Goal: Task Accomplishment & Management: Complete application form

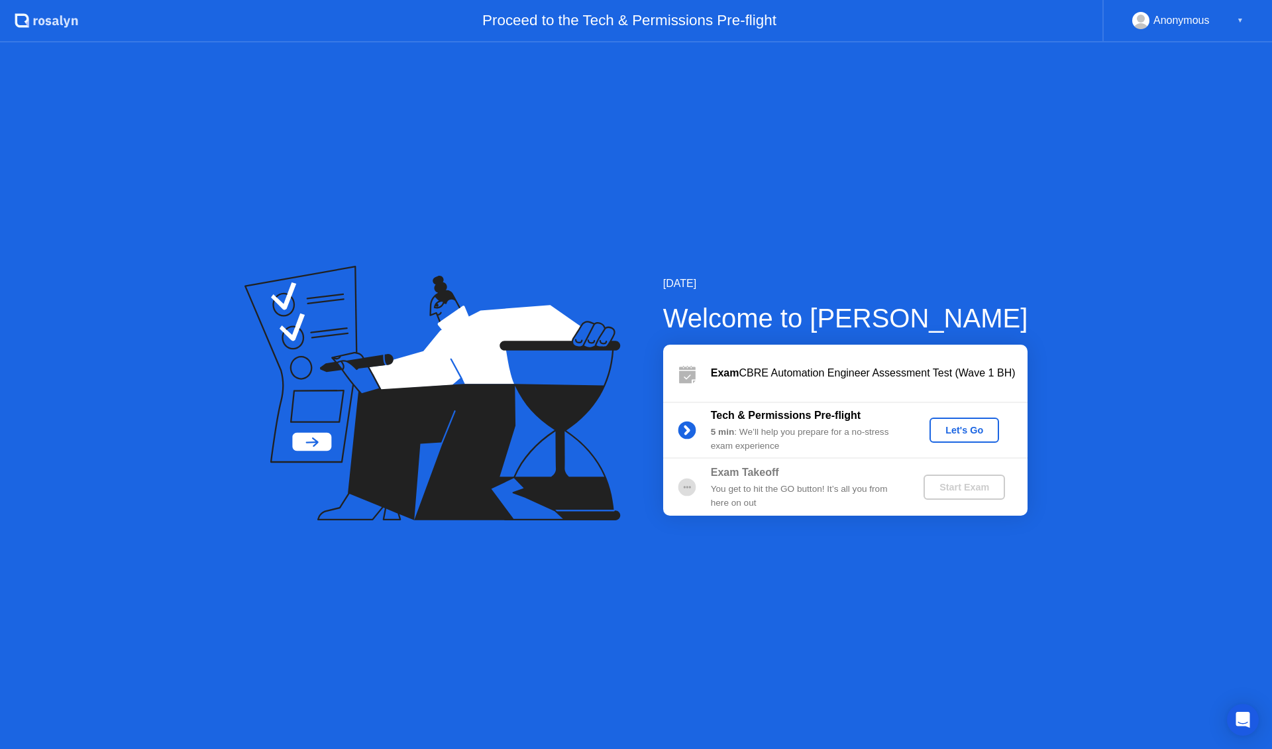
click at [981, 431] on div "Let's Go" at bounding box center [964, 430] width 59 height 11
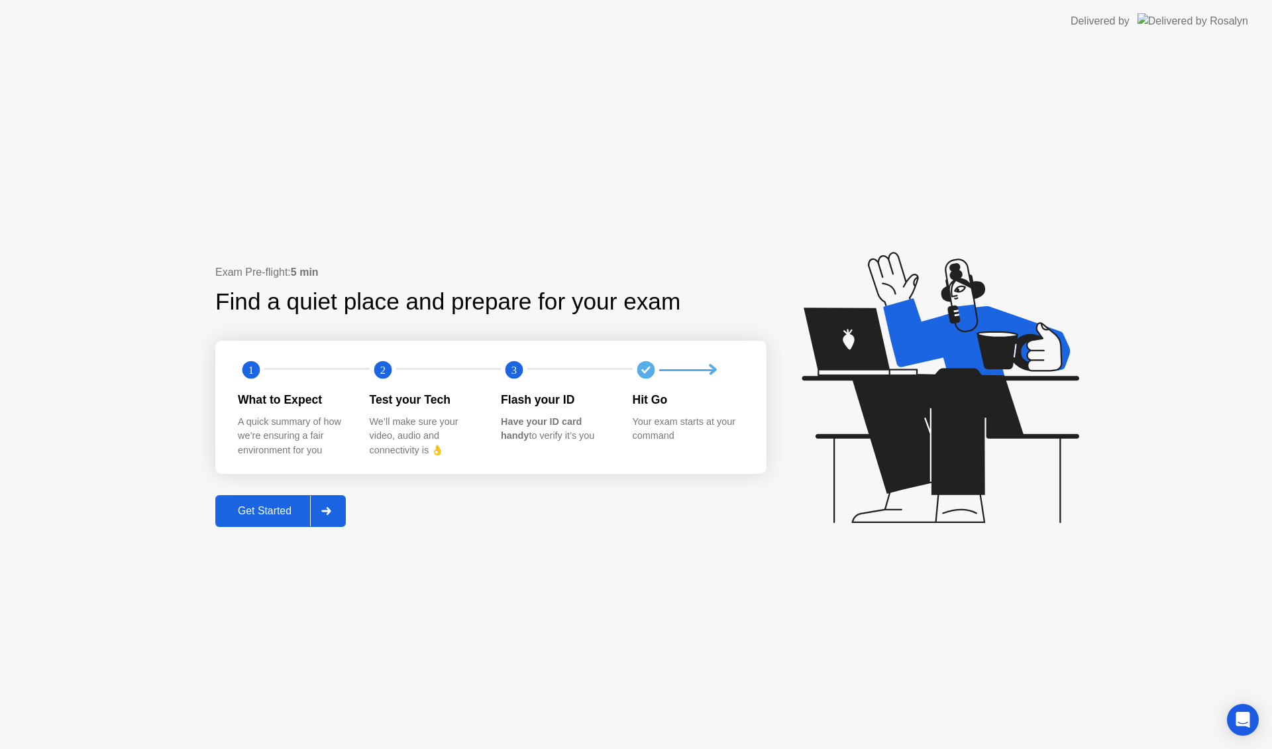
click at [288, 511] on div "Get Started" at bounding box center [264, 511] width 91 height 12
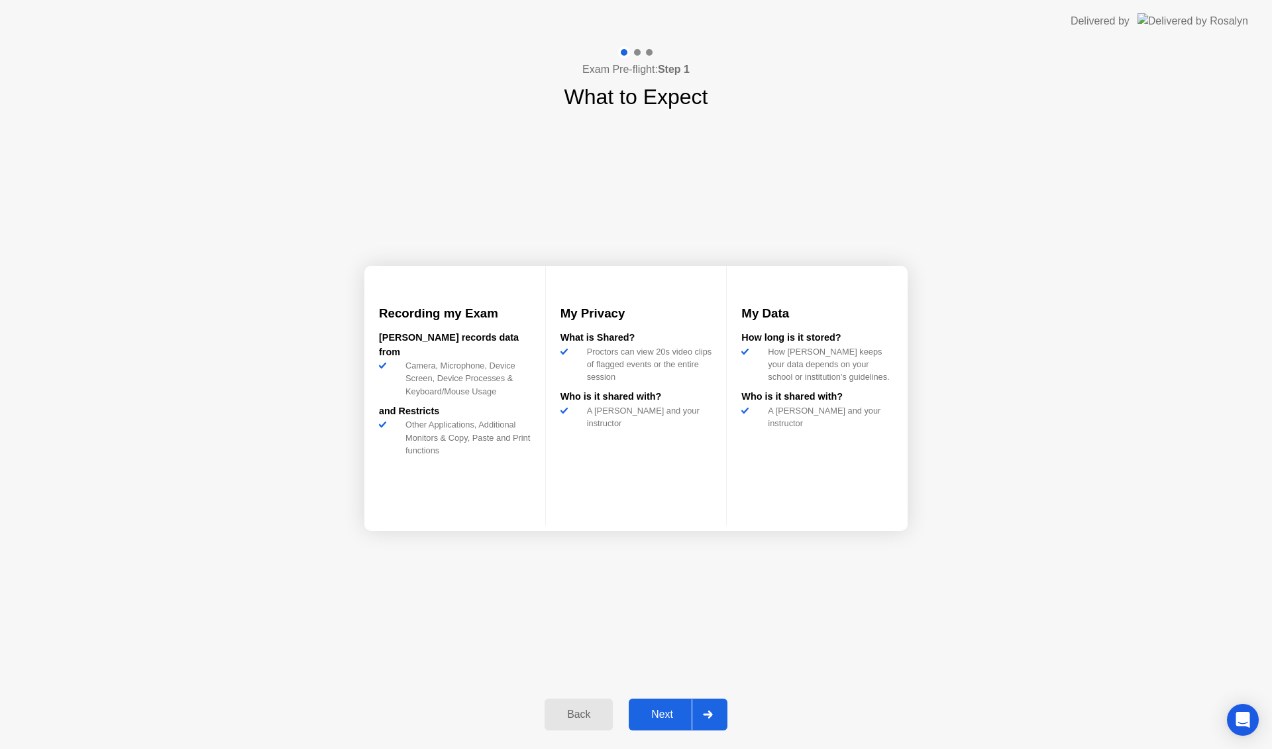
click at [663, 708] on div "Next" at bounding box center [662, 714] width 59 height 12
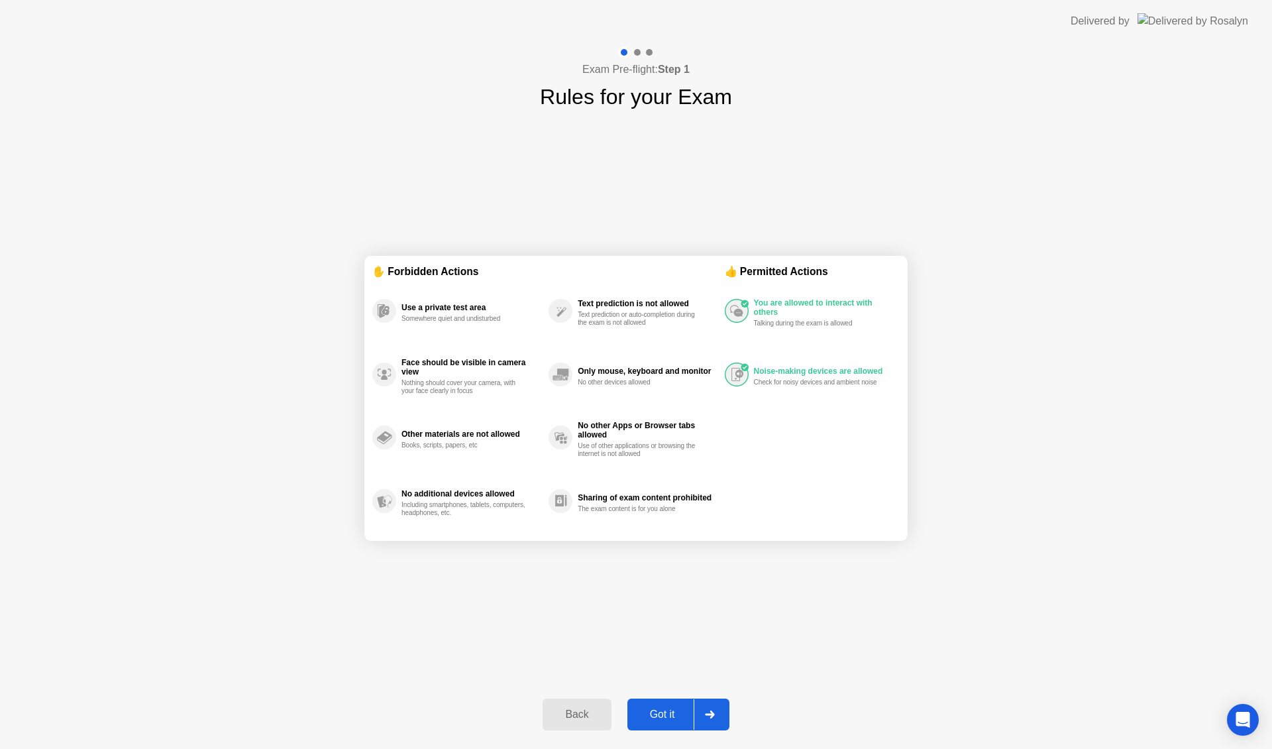
click at [584, 718] on div "Back" at bounding box center [577, 714] width 60 height 12
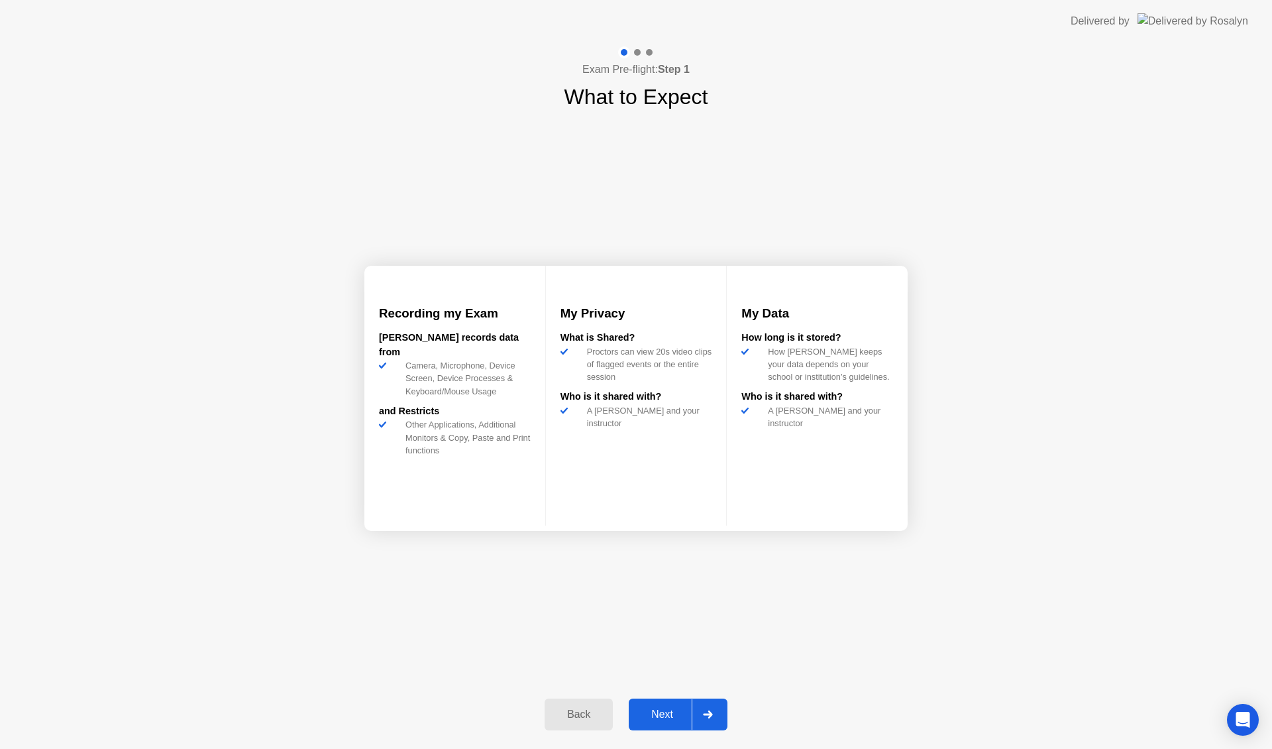
click at [584, 712] on div "Back" at bounding box center [579, 714] width 60 height 12
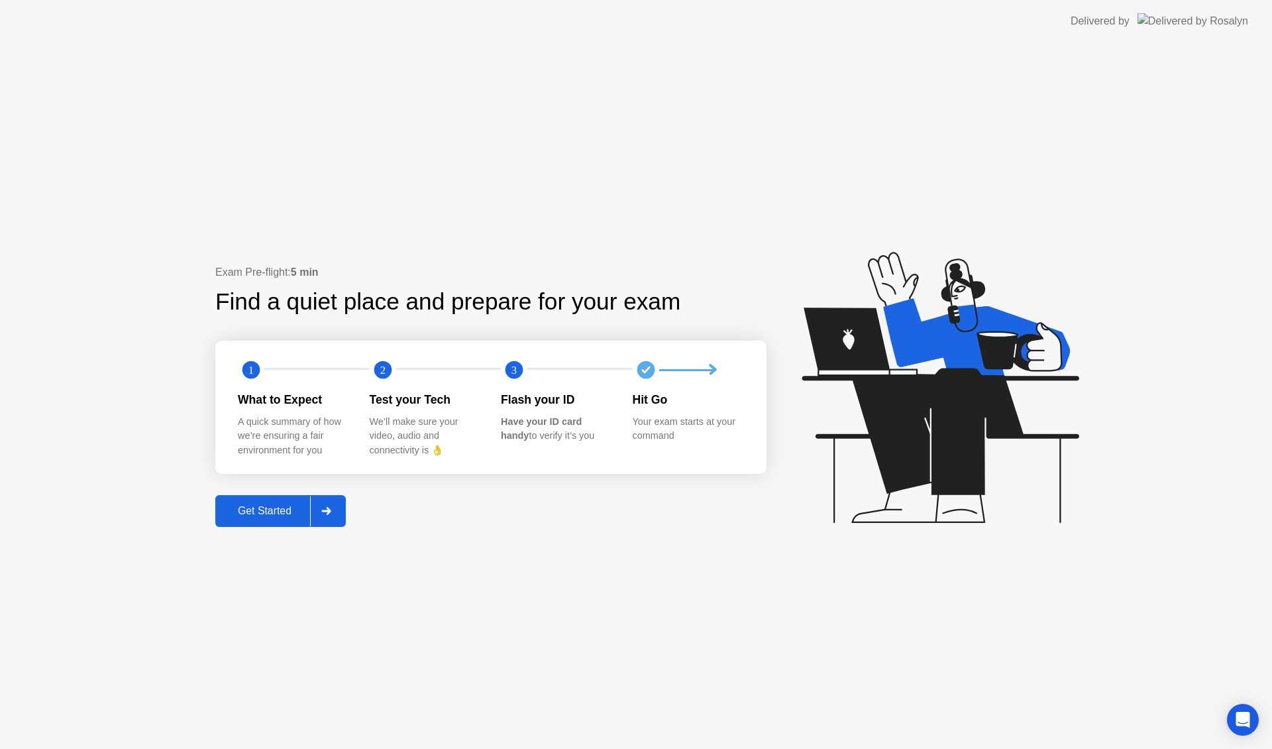
click at [271, 511] on div "Get Started" at bounding box center [264, 511] width 91 height 12
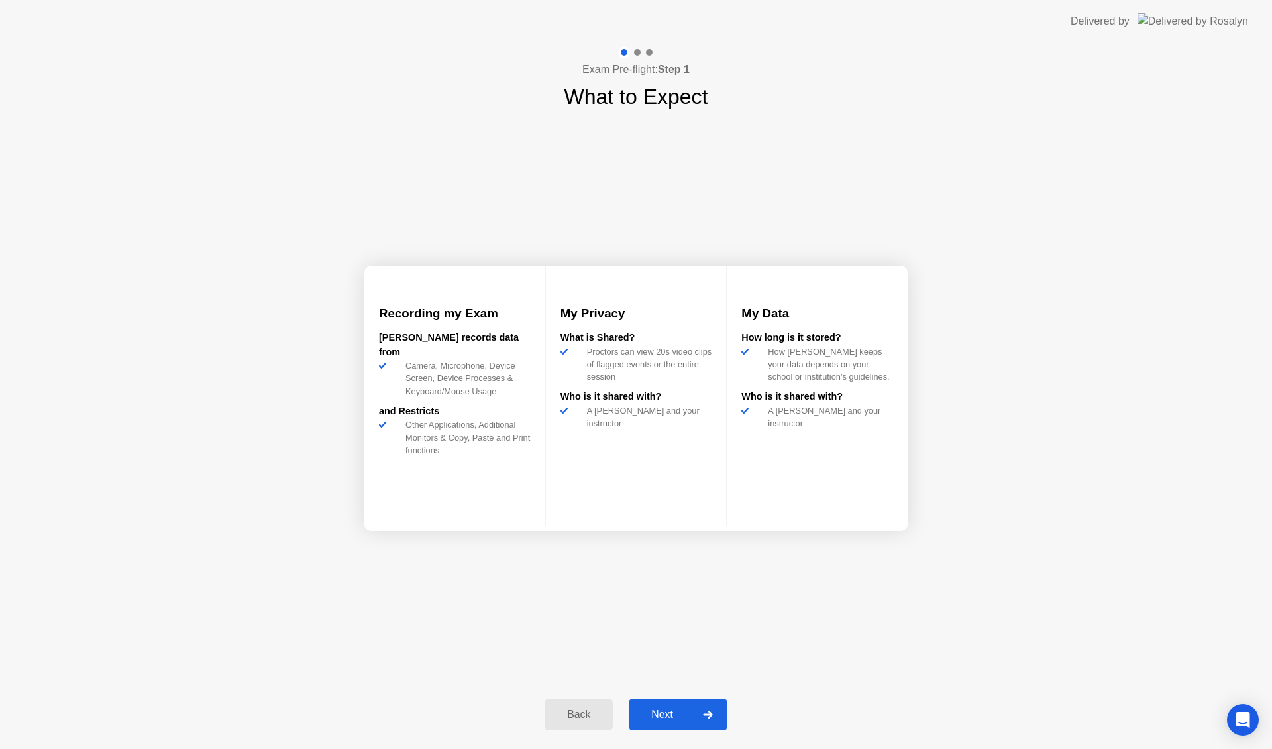
click at [664, 714] on div "Next" at bounding box center [662, 714] width 59 height 12
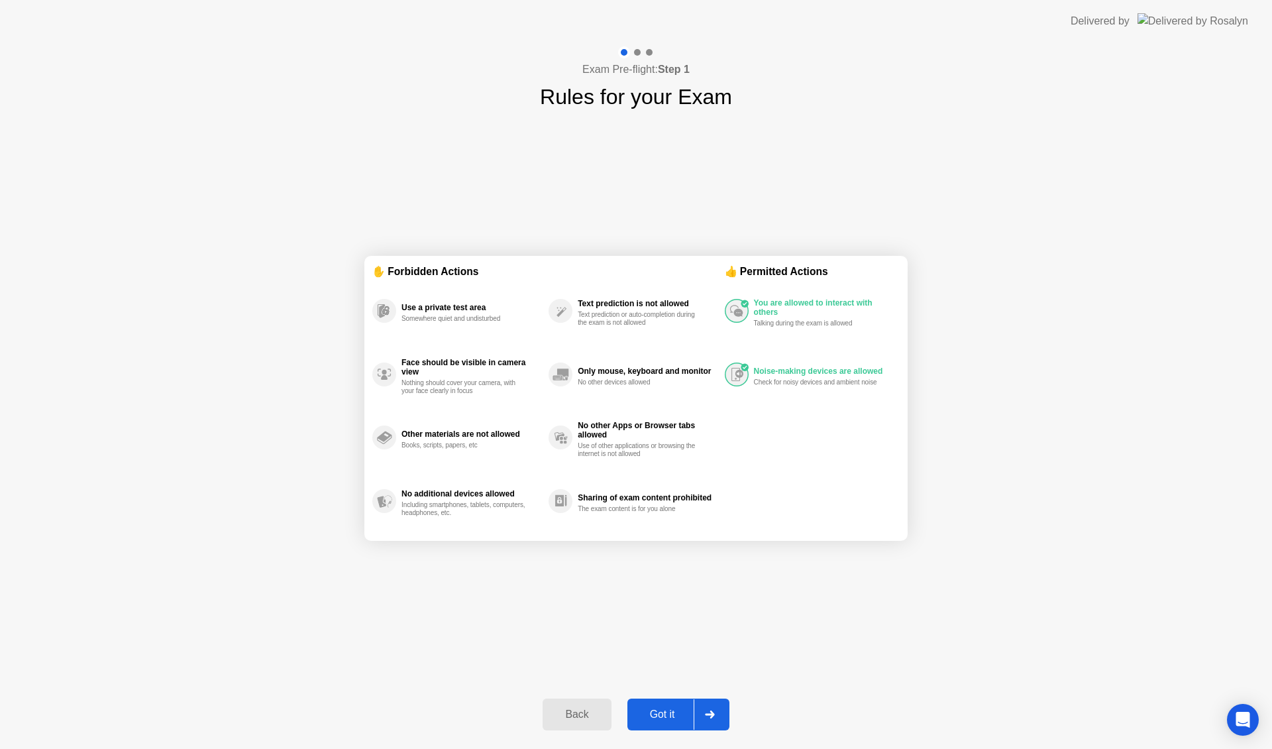
click at [663, 714] on div "Got it" at bounding box center [663, 714] width 62 height 12
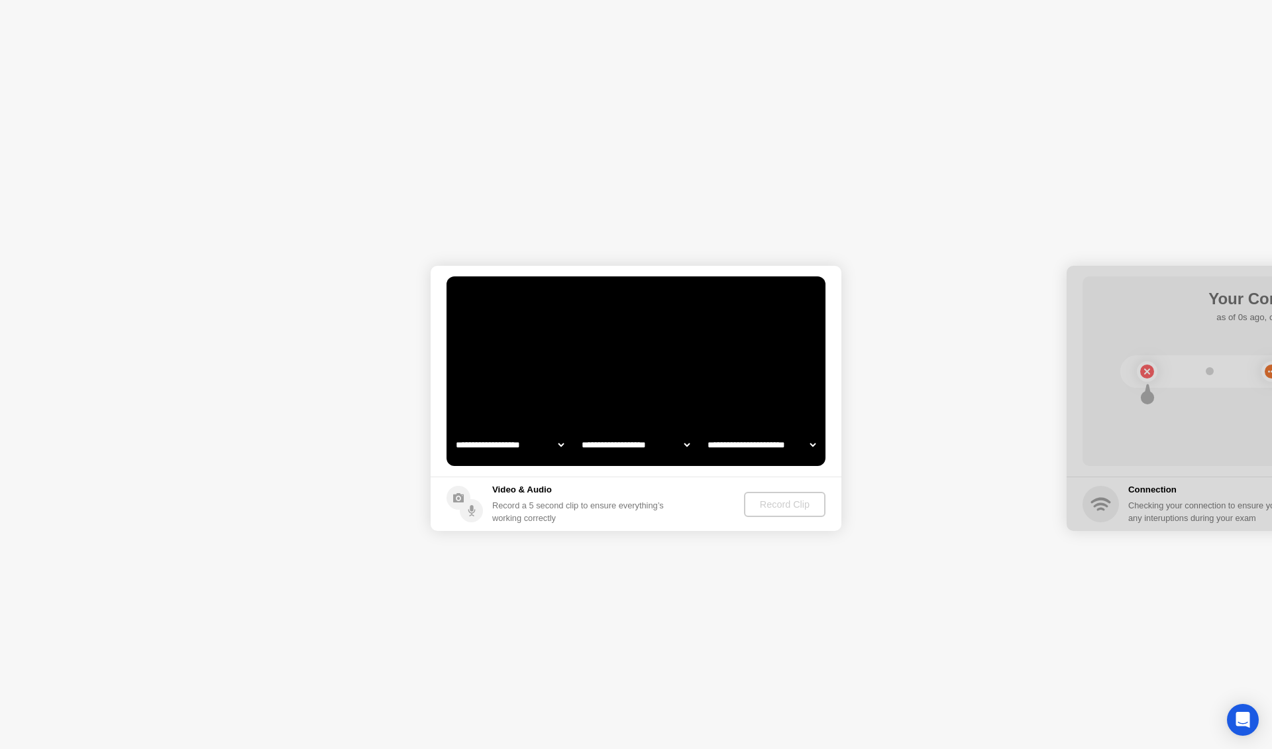
select select "**********"
select select "*******"
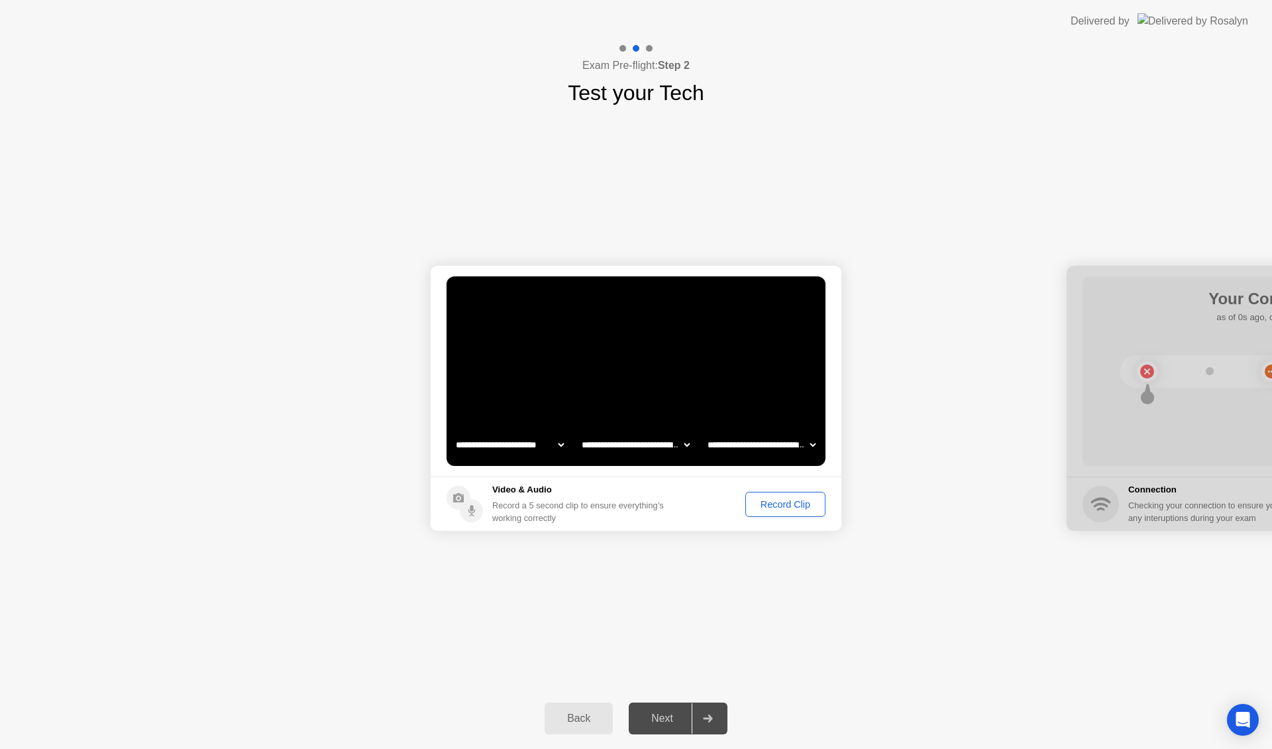
click at [794, 502] on div "Record Clip" at bounding box center [785, 504] width 71 height 11
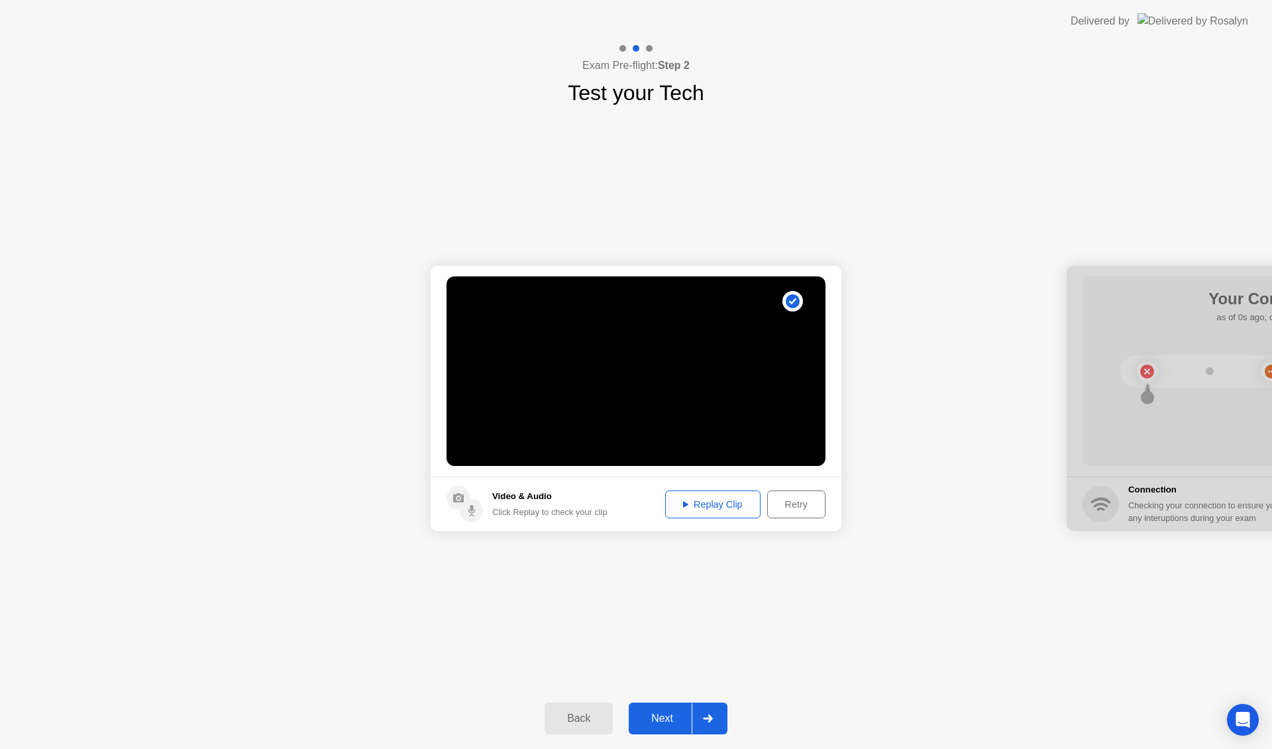
click at [665, 720] on div "Next" at bounding box center [662, 718] width 59 height 12
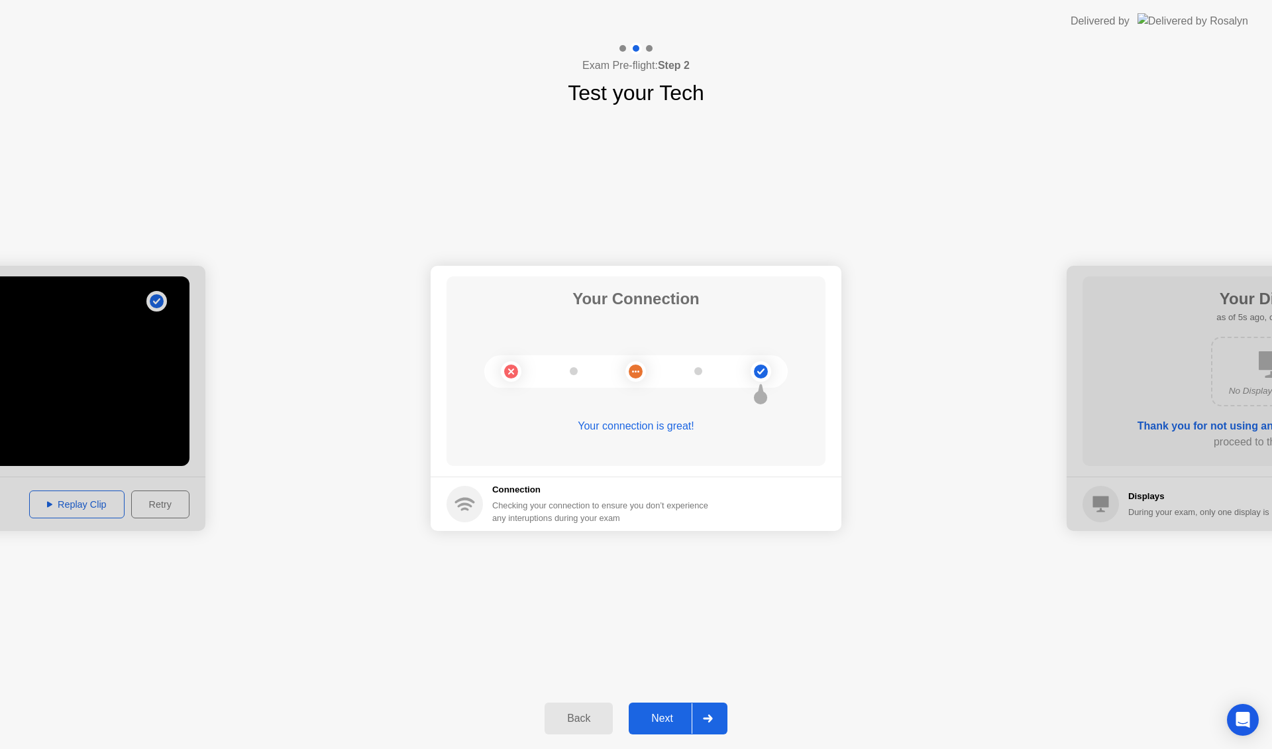
click at [671, 724] on div "Next" at bounding box center [662, 718] width 59 height 12
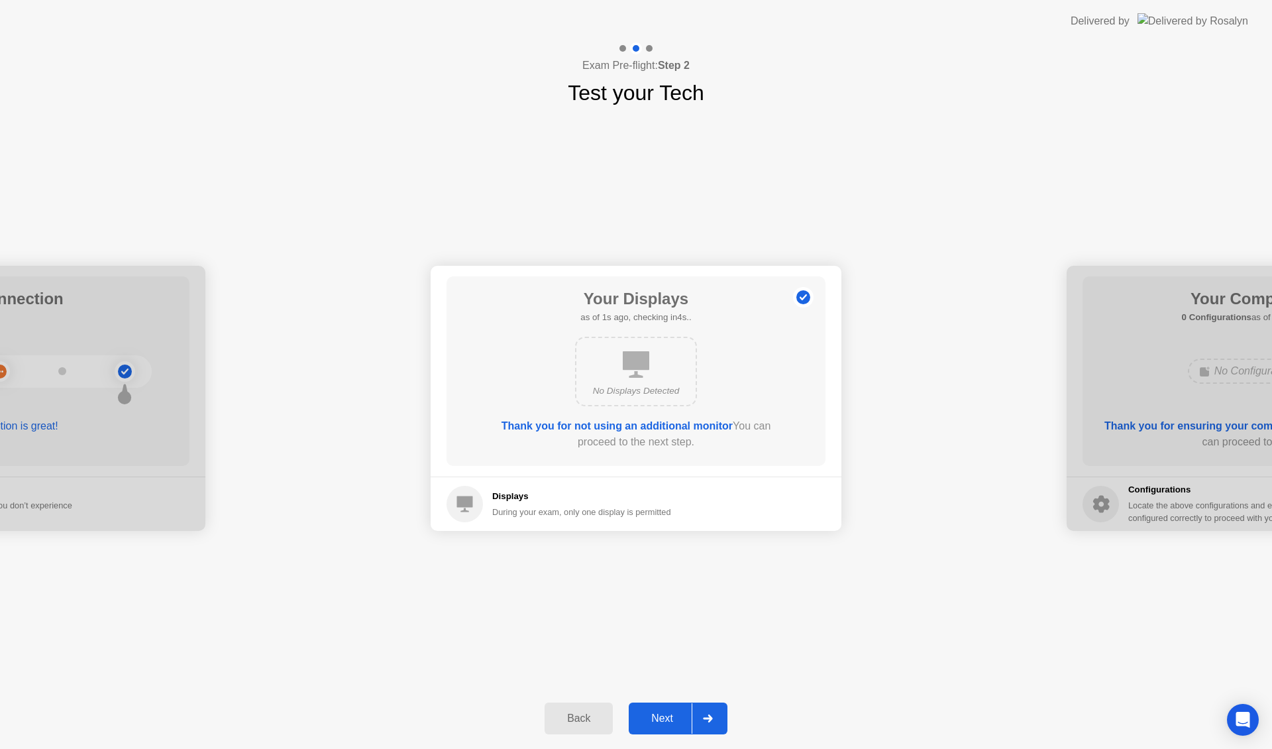
click at [671, 721] on div "Next" at bounding box center [662, 718] width 59 height 12
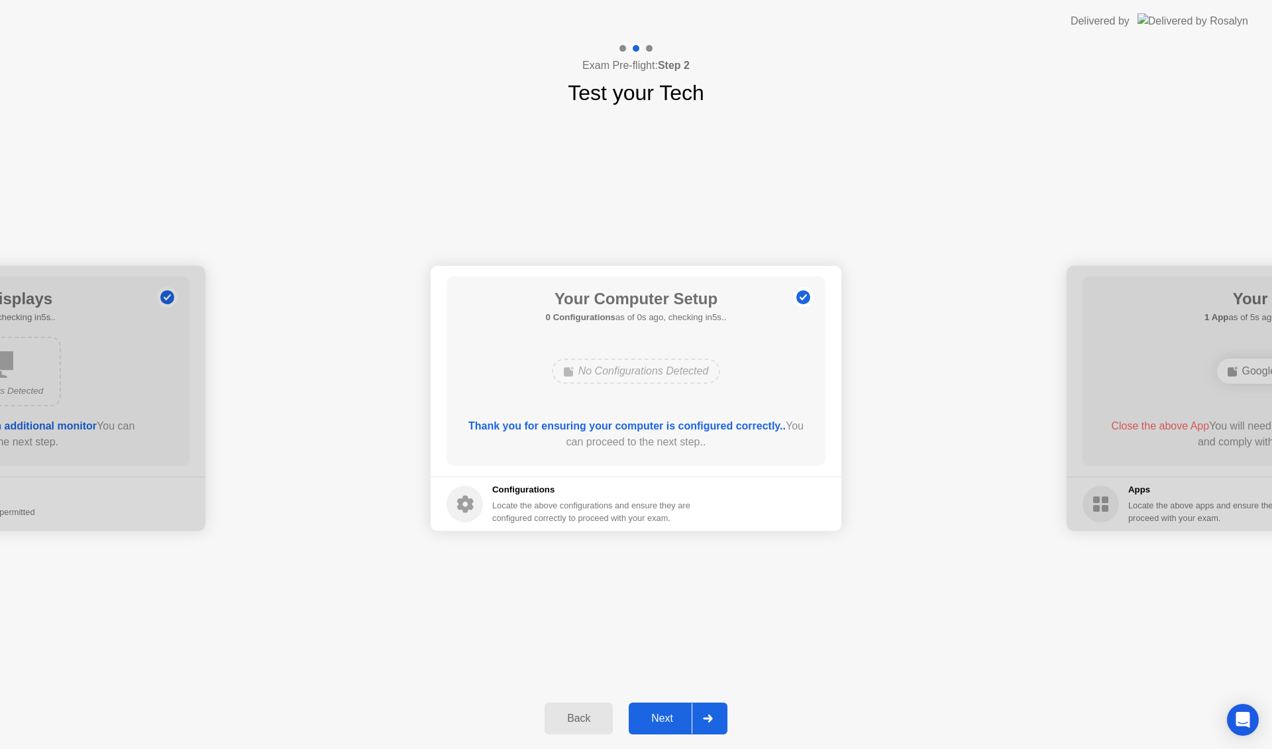
click at [671, 721] on div "Next" at bounding box center [662, 718] width 59 height 12
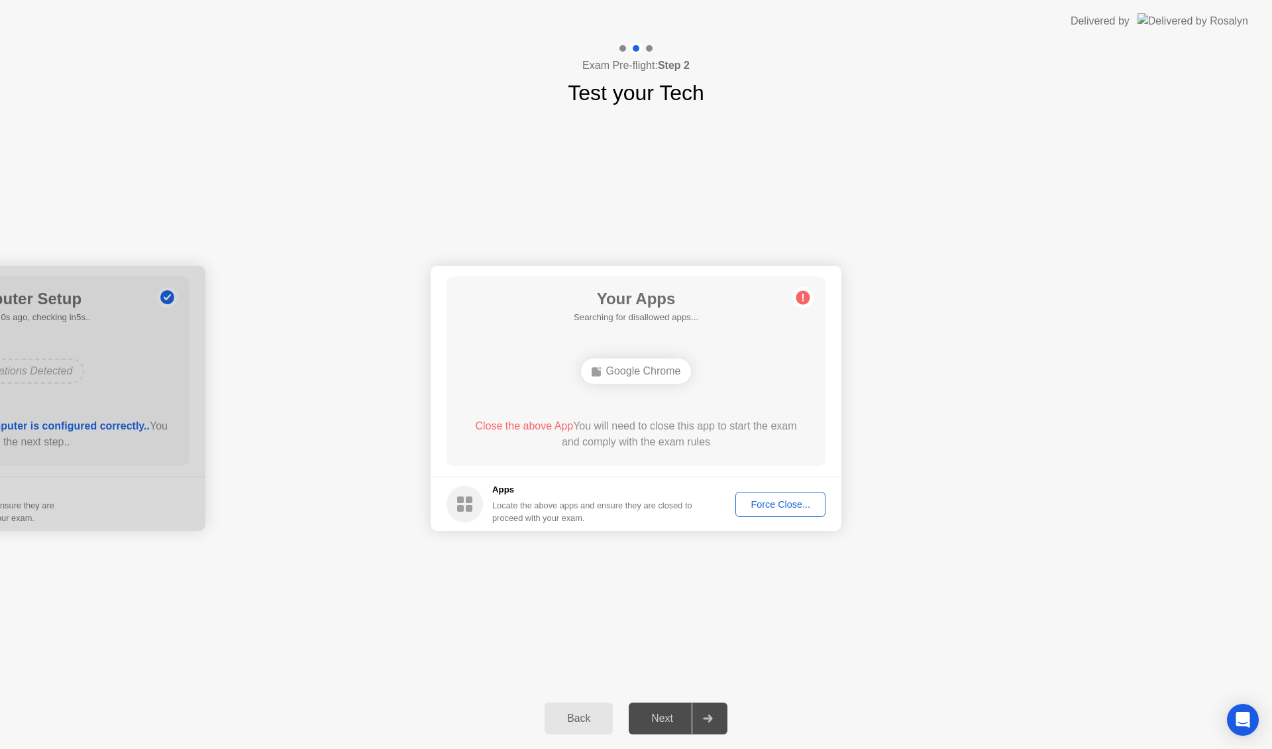
click at [778, 508] on div "Force Close..." at bounding box center [780, 504] width 81 height 11
click at [610, 643] on div "**********" at bounding box center [636, 398] width 1272 height 579
click at [665, 722] on div "Next" at bounding box center [662, 718] width 59 height 12
click at [595, 659] on div "**********" at bounding box center [636, 398] width 1272 height 579
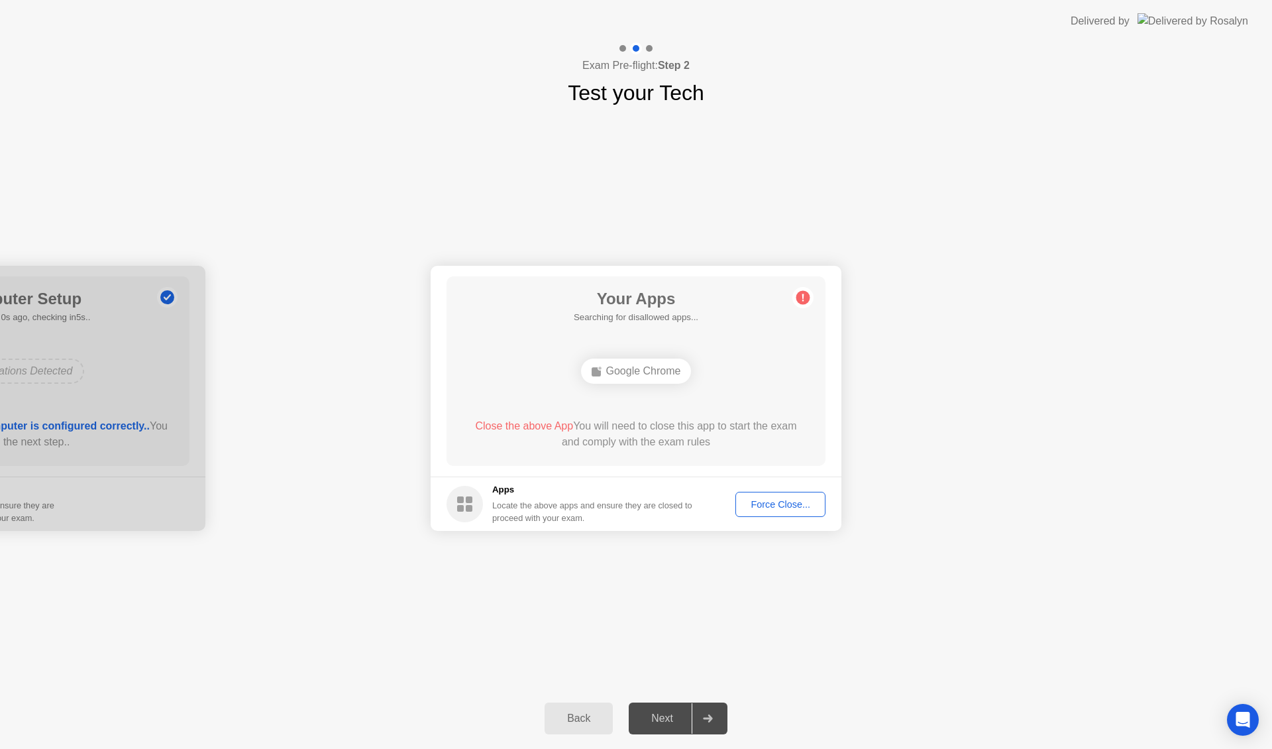
click at [756, 504] on div "Force Close..." at bounding box center [780, 504] width 81 height 11
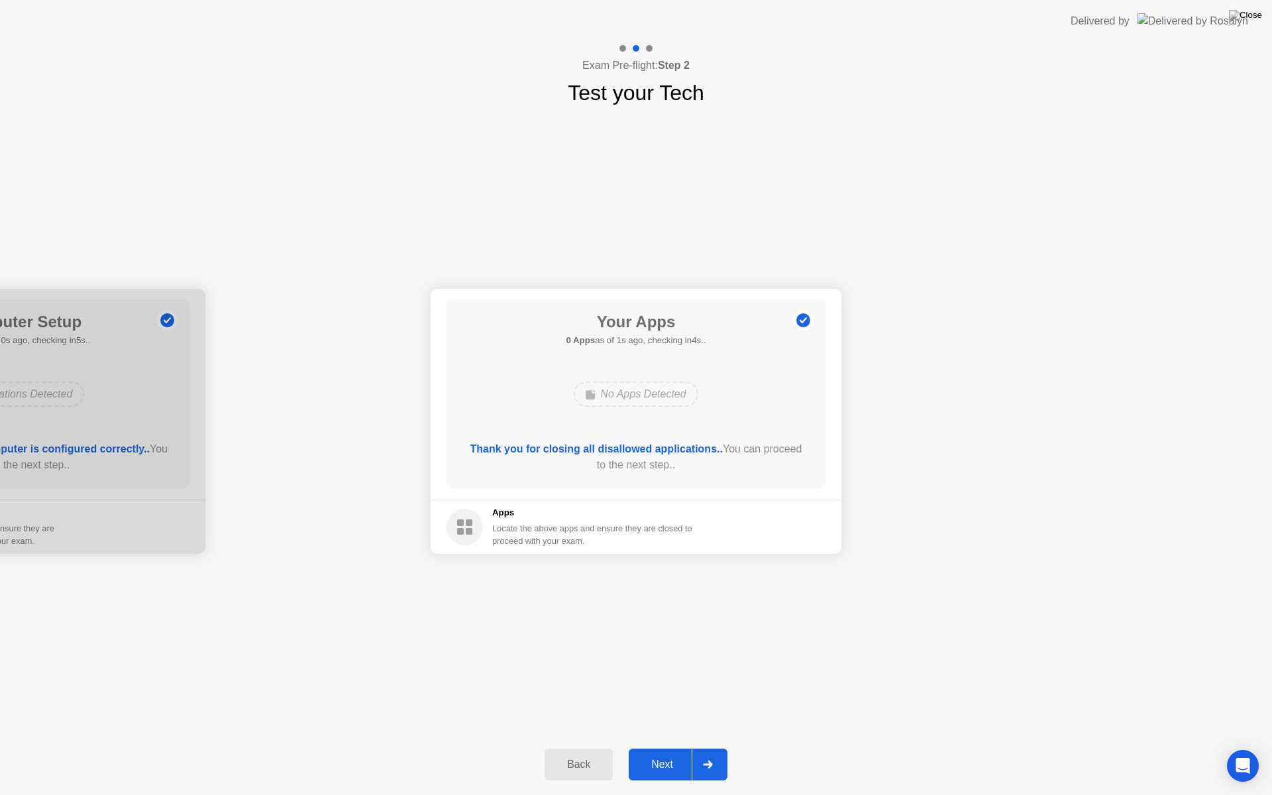
click at [666, 748] on div "Next" at bounding box center [662, 765] width 59 height 12
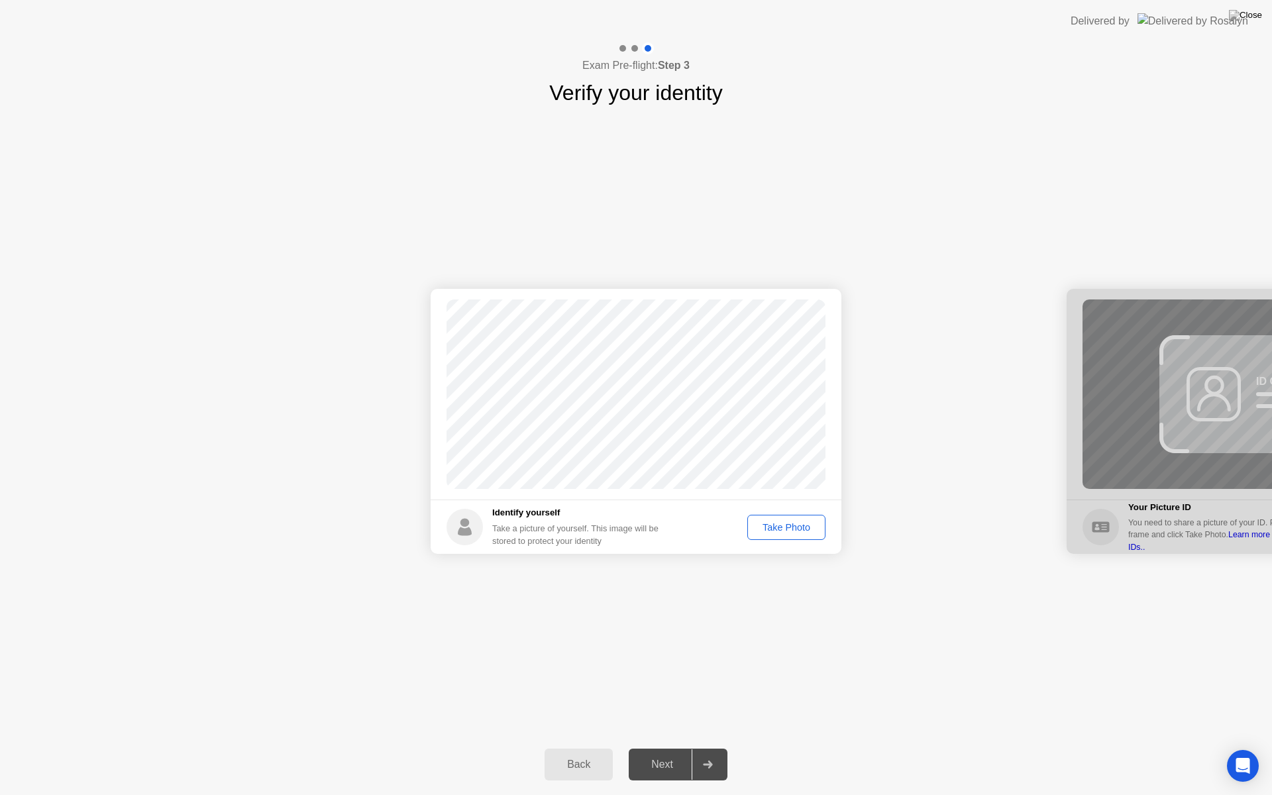
click at [787, 522] on div "Take Photo" at bounding box center [786, 527] width 69 height 11
click at [649, 748] on button "Next" at bounding box center [678, 765] width 99 height 32
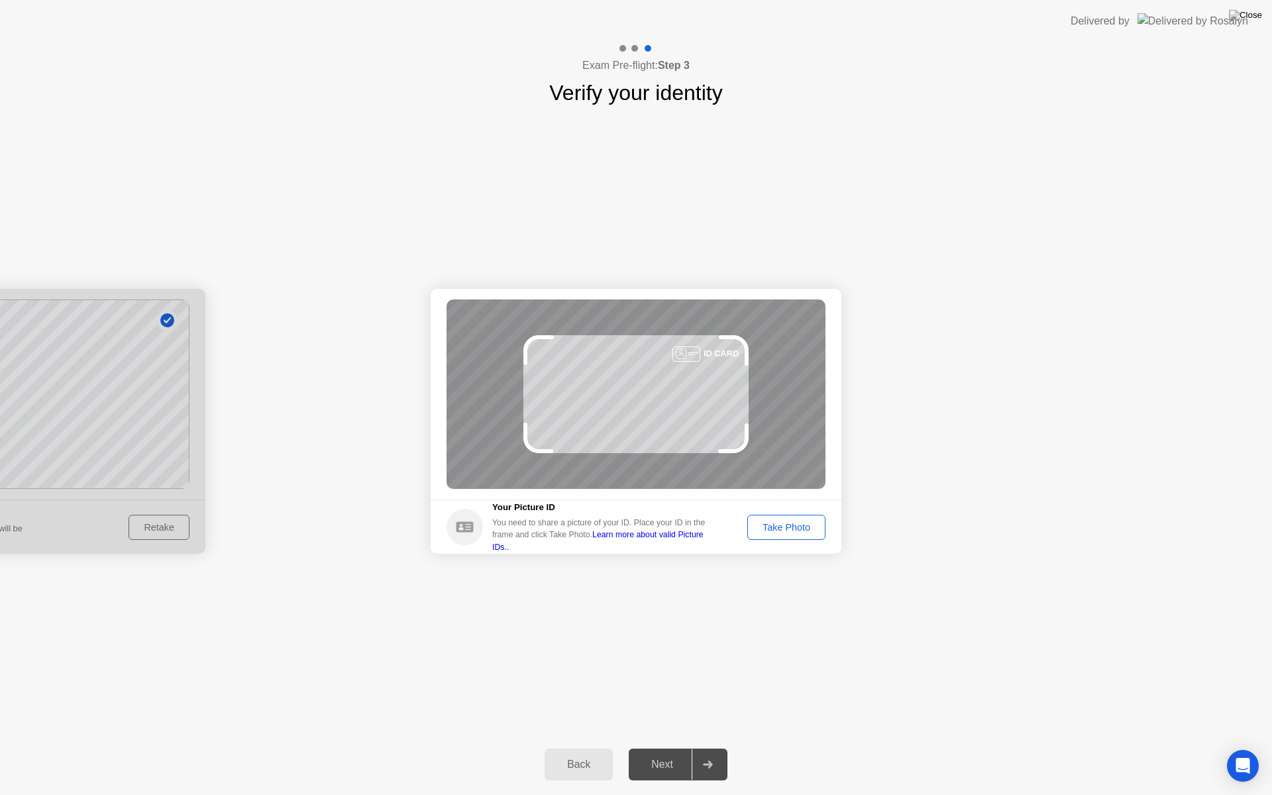
click at [771, 527] on div "Take Photo" at bounding box center [786, 527] width 69 height 11
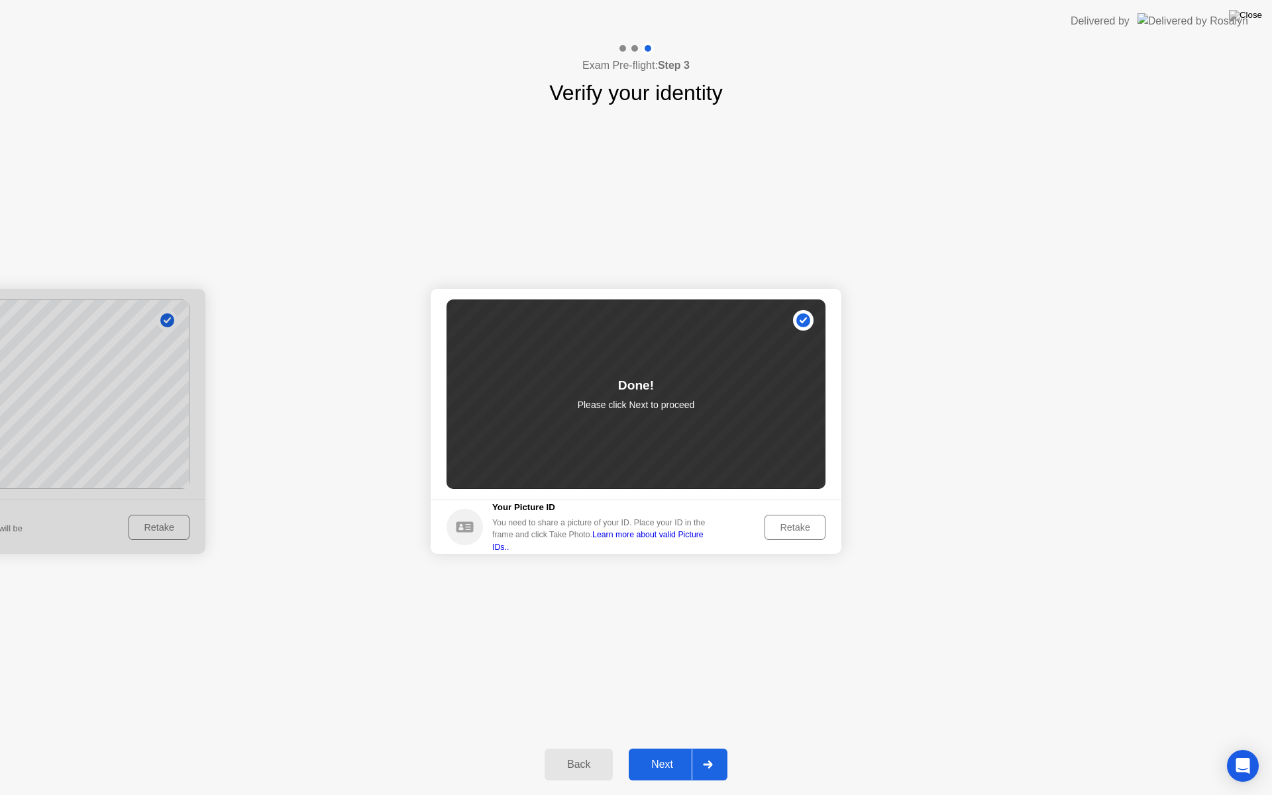
click at [661, 748] on div "Next" at bounding box center [662, 765] width 59 height 12
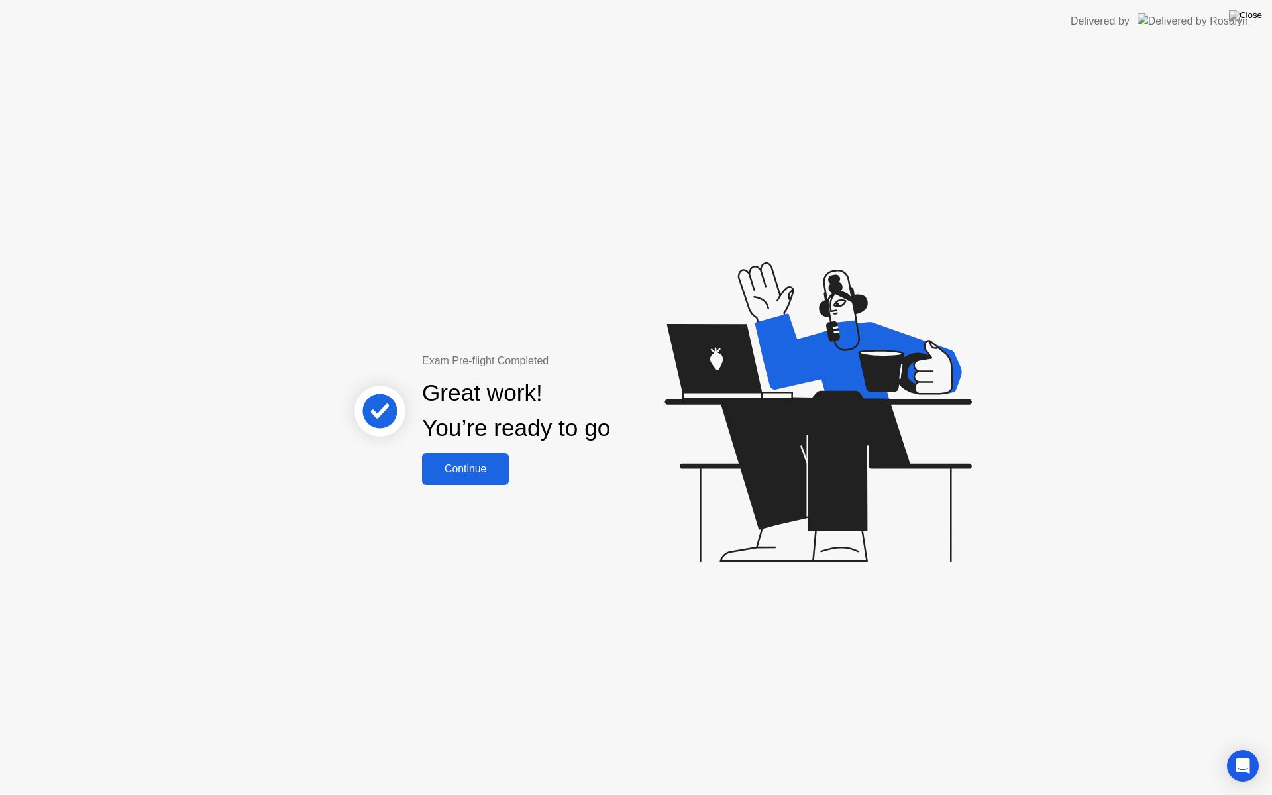
click at [475, 468] on div "Continue" at bounding box center [465, 469] width 79 height 12
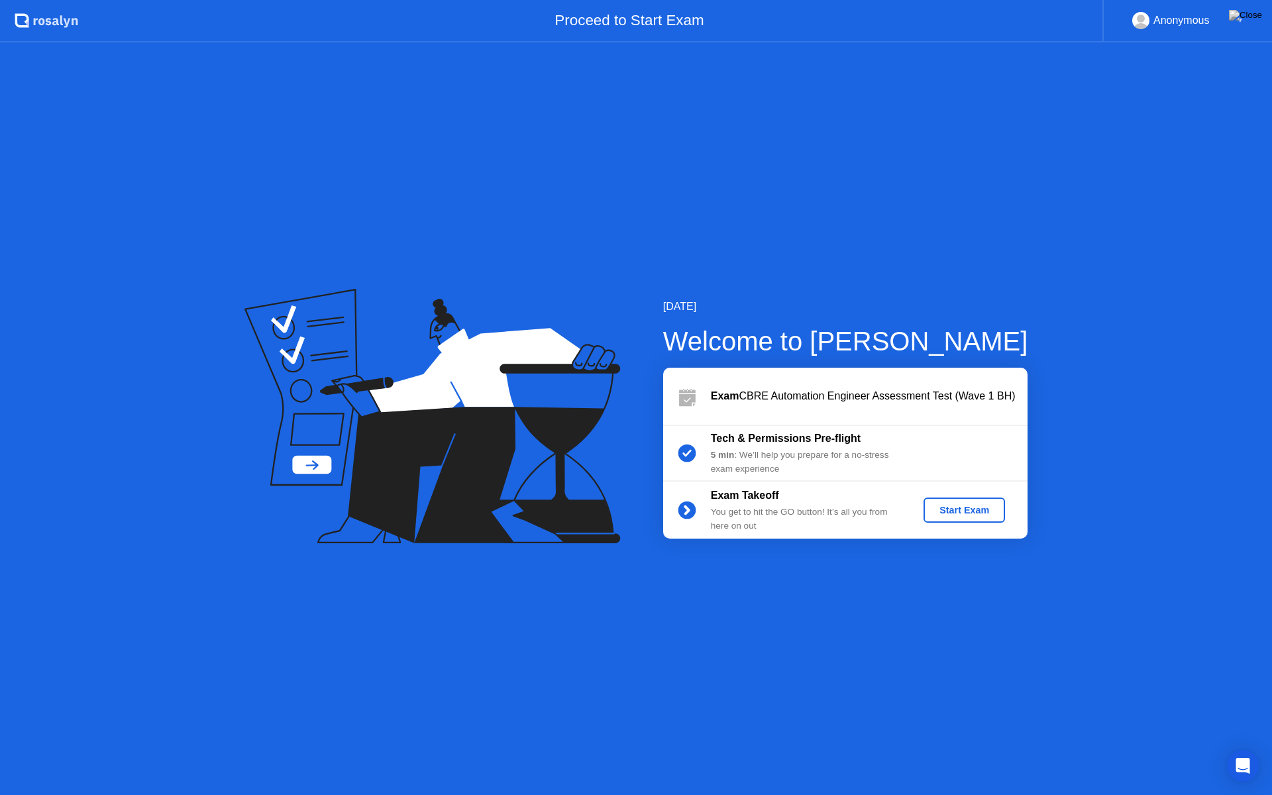
click at [995, 510] on div "Start Exam" at bounding box center [964, 510] width 71 height 11
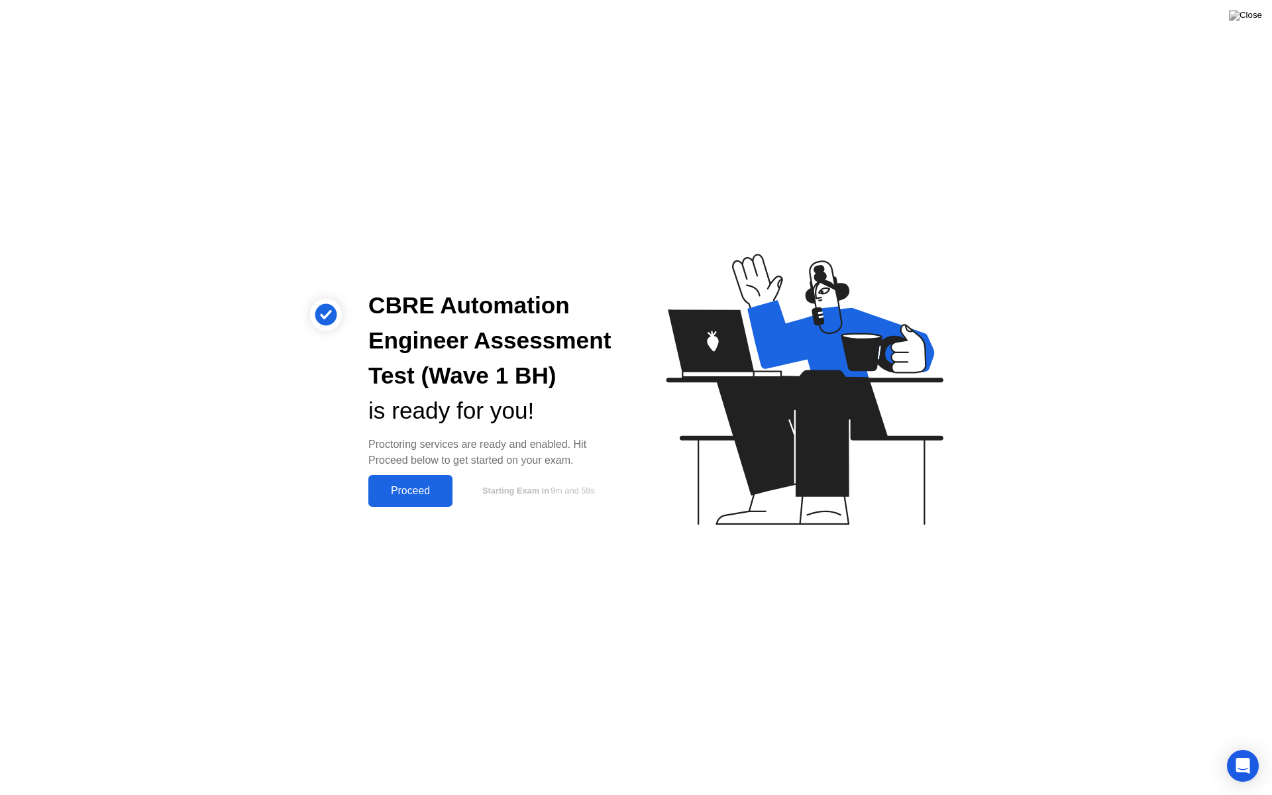
click at [427, 485] on div "Proceed" at bounding box center [410, 491] width 76 height 12
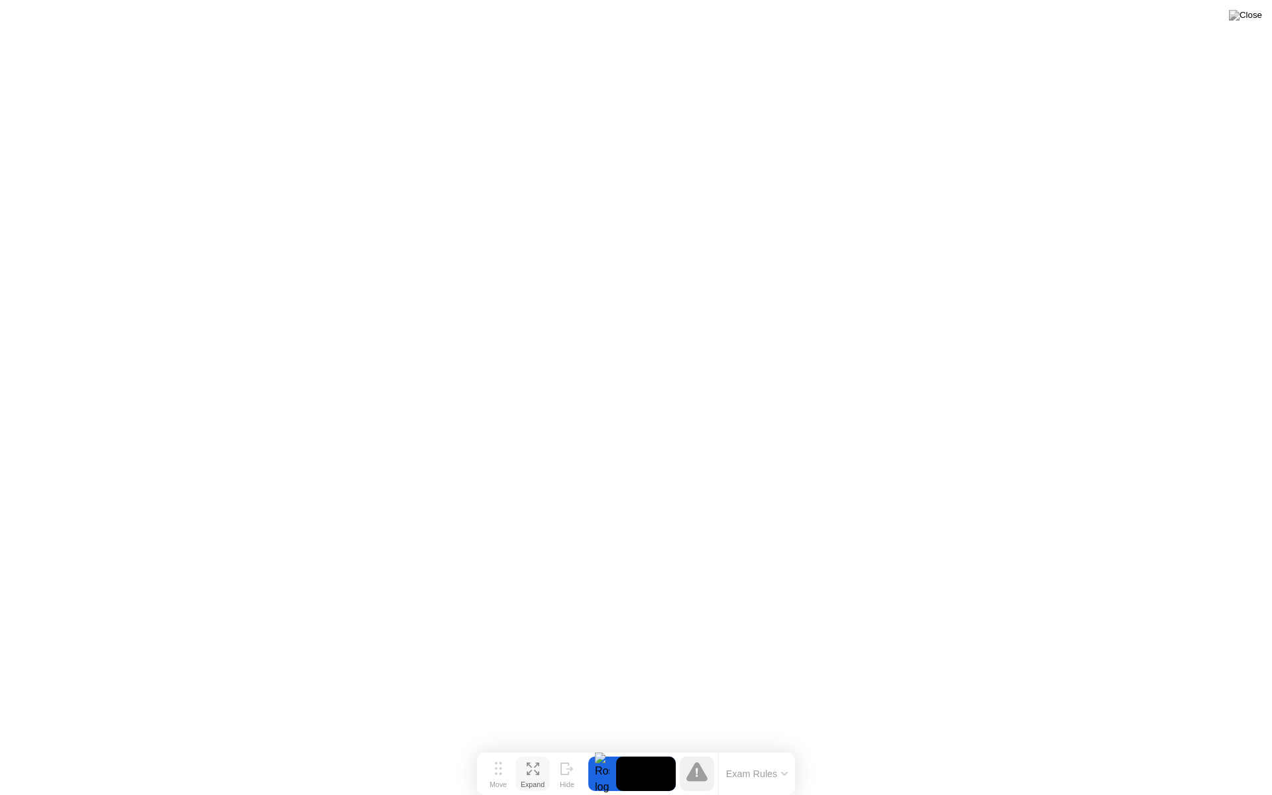
click at [537, 748] on div "Expand" at bounding box center [533, 785] width 24 height 8
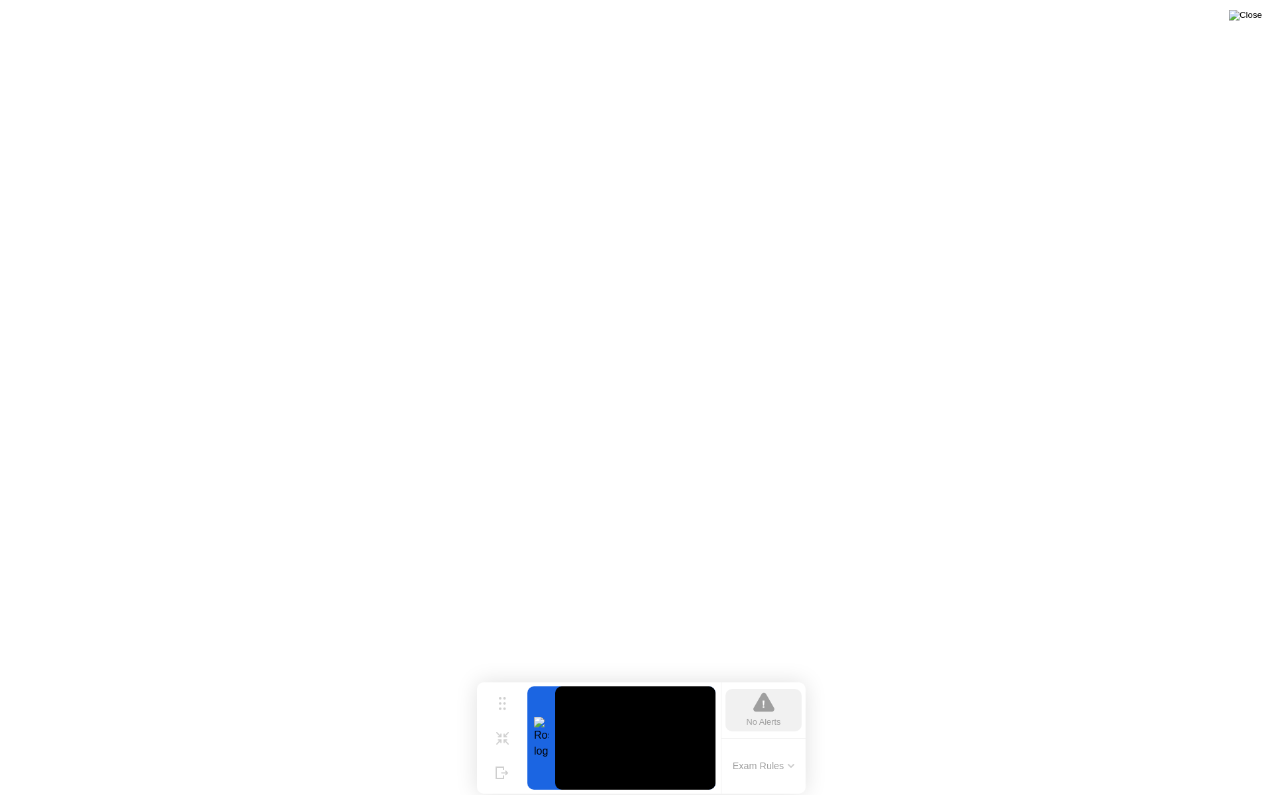
click at [1256, 18] on img at bounding box center [1245, 15] width 33 height 11
